Goal: Task Accomplishment & Management: Use online tool/utility

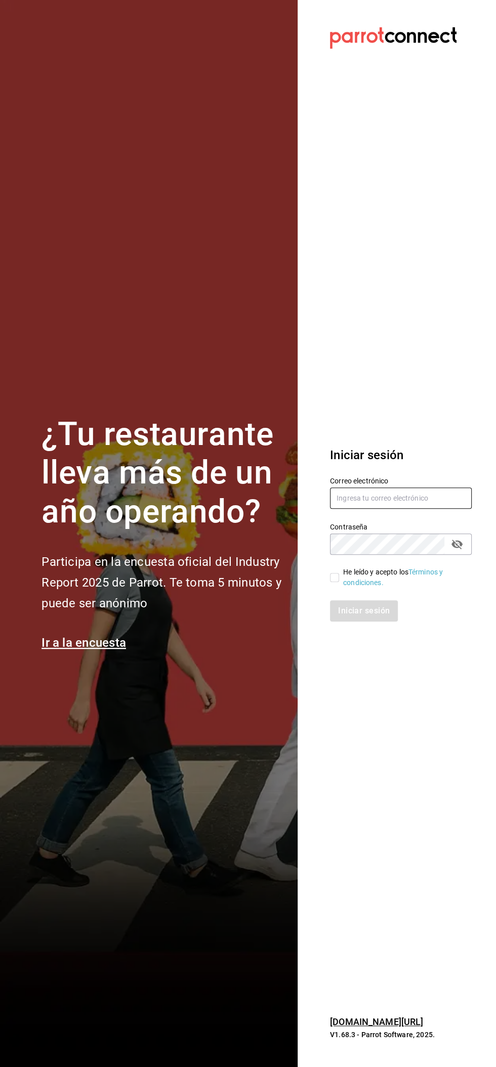
click at [341, 498] on input "text" at bounding box center [401, 497] width 142 height 21
type input "facturacion@beefcapital.com"
click at [332, 577] on input "He leído y acepto los Términos y condiciones." at bounding box center [334, 577] width 9 height 9
checkbox input "true"
click at [336, 621] on button "Iniciar sesión" at bounding box center [364, 610] width 69 height 21
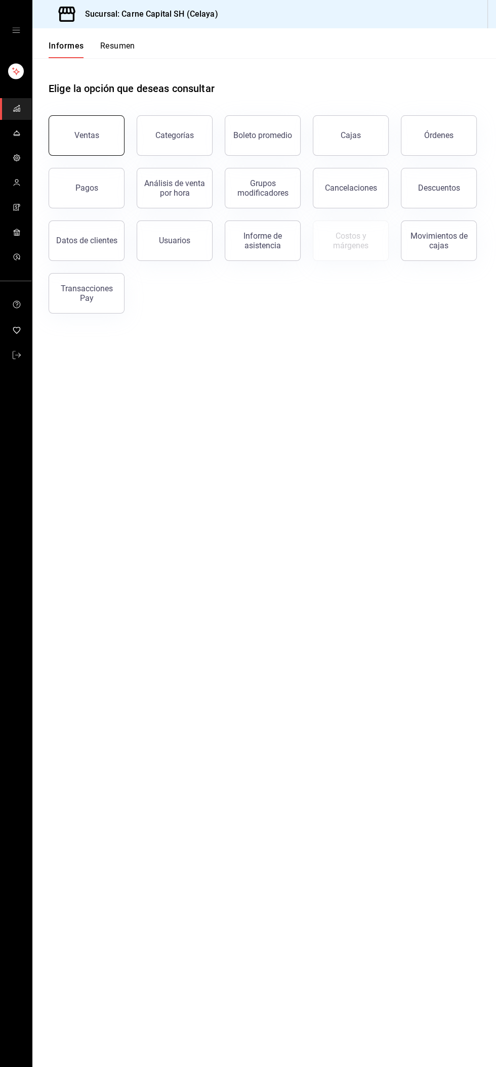
click at [63, 140] on button "Ventas" at bounding box center [87, 135] width 76 height 40
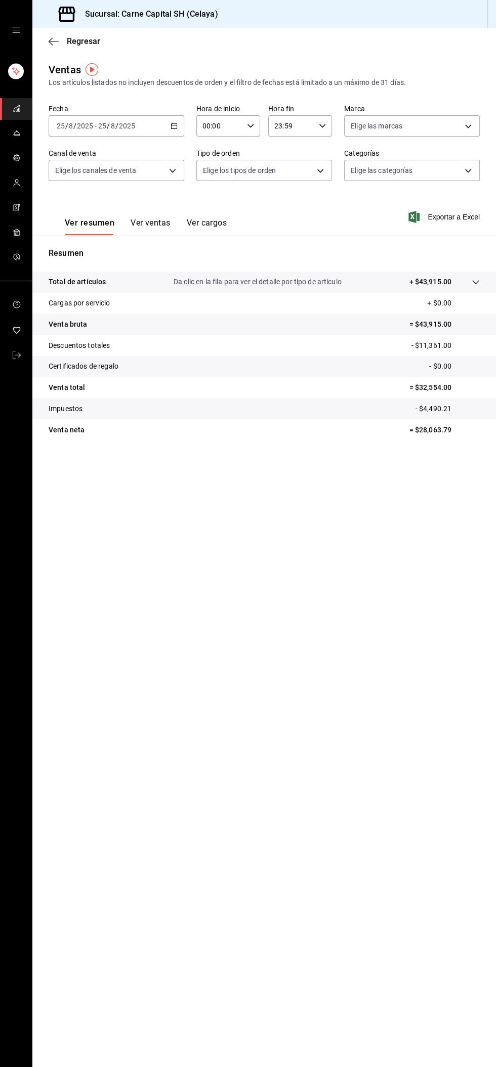
click at [130, 125] on input "2025" at bounding box center [126, 126] width 17 height 8
click at [80, 251] on font "Rango de fechas" at bounding box center [84, 247] width 54 height 8
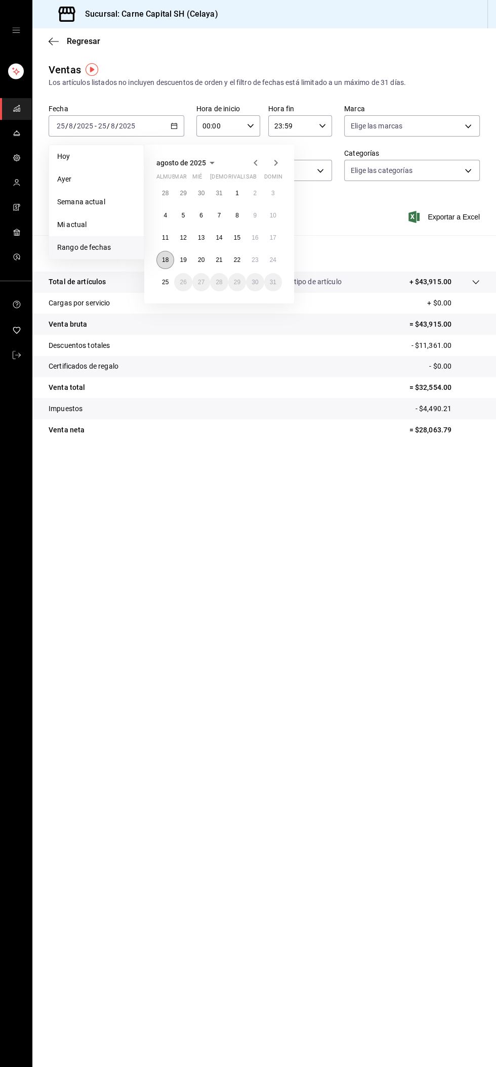
click at [165, 259] on font "18" at bounding box center [165, 259] width 7 height 7
click at [273, 259] on font "24" at bounding box center [273, 259] width 7 height 7
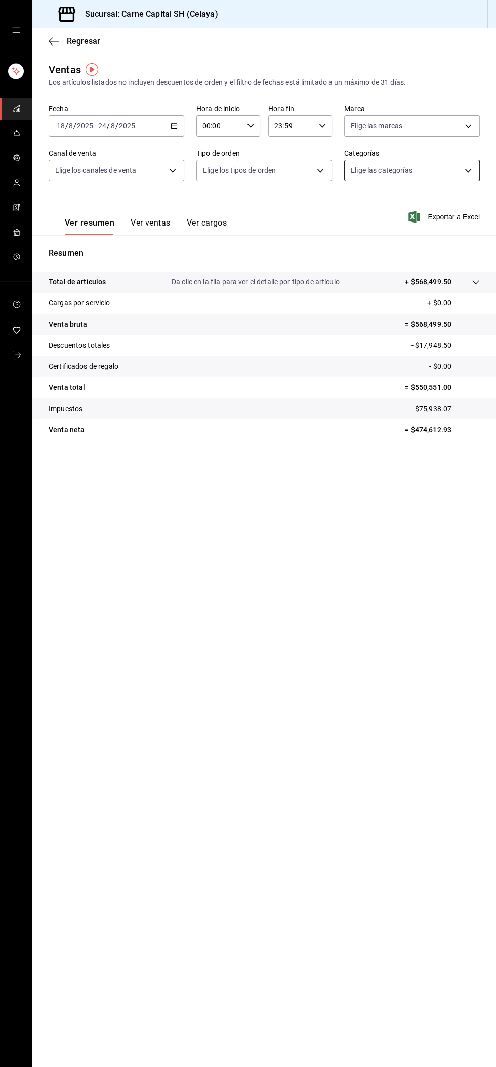
click at [365, 168] on body "Sucursal: Carne Capital SH (Celaya) Regresar Ventas Los artículos listados no i…" at bounding box center [248, 533] width 496 height 1067
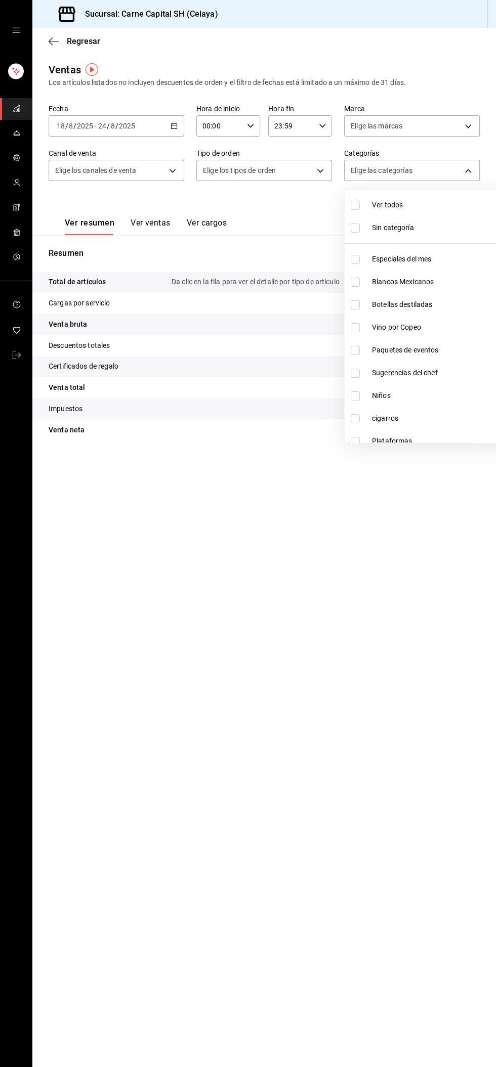
click at [355, 306] on input "checkbox" at bounding box center [354, 304] width 9 height 9
checkbox input "true"
type input "b1aff85c-33f8-41d6-9d6d-0d690ab08e76"
click at [372, 186] on div at bounding box center [248, 533] width 496 height 1067
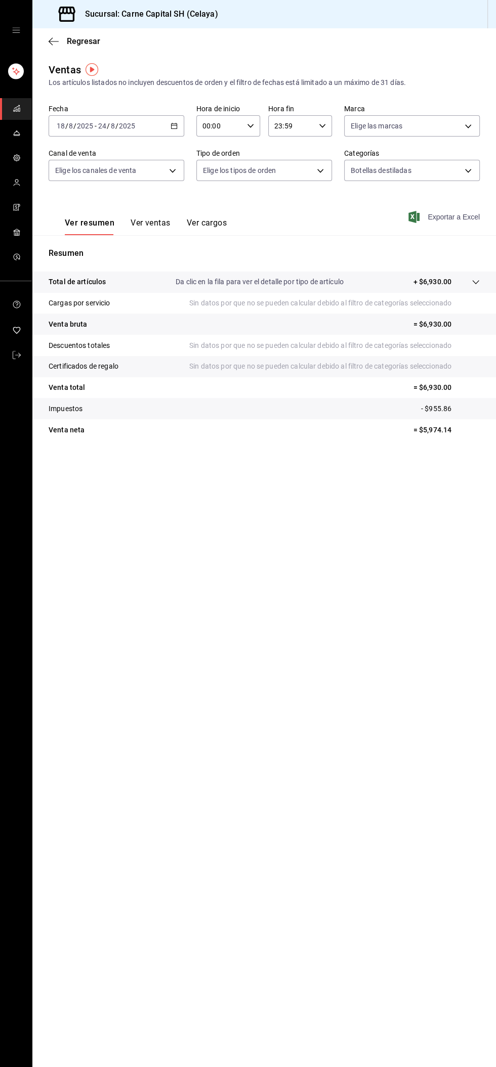
click at [412, 211] on icon "button" at bounding box center [413, 217] width 11 height 12
